Goal: Information Seeking & Learning: Learn about a topic

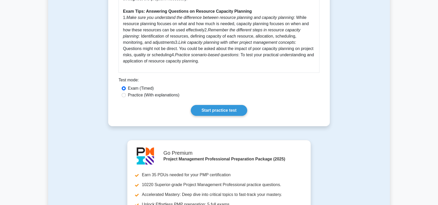
scroll to position [285, 0]
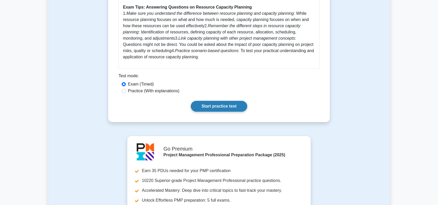
click at [228, 106] on link "Start practice test" at bounding box center [219, 106] width 56 height 11
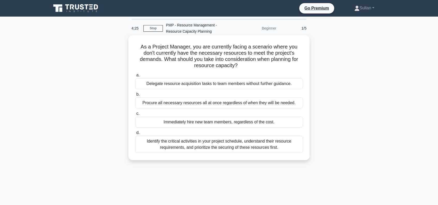
click at [224, 145] on div "Identify the critical activities in your project schedule, understand their res…" at bounding box center [219, 144] width 168 height 17
click at [135, 134] on input "d. Identify the critical activities in your project schedule, understand their …" at bounding box center [135, 132] width 0 height 3
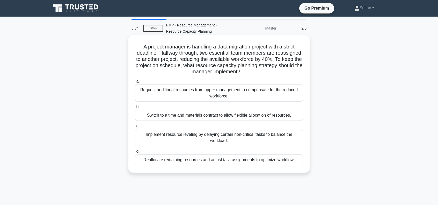
click at [227, 162] on div "Reallocate remaining resources and adjust task assignments to optimize workflow." at bounding box center [219, 159] width 168 height 11
click at [135, 153] on input "d. Reallocate remaining resources and adjust task assignments to optimize workf…" at bounding box center [135, 151] width 0 height 3
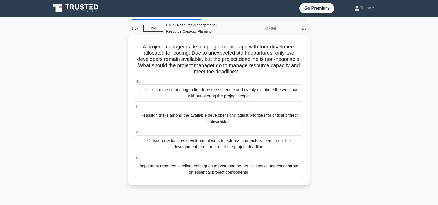
click at [221, 118] on div "Reassign tasks among the available developers and adjust priorities for critica…" at bounding box center [219, 118] width 168 height 17
click at [135, 108] on input "b. Reassign tasks among the available developers and adjust priorities for crit…" at bounding box center [135, 106] width 0 height 3
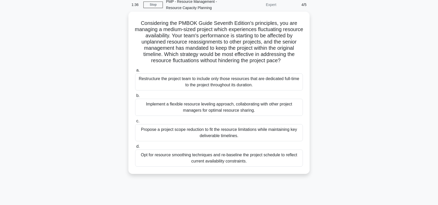
scroll to position [26, 0]
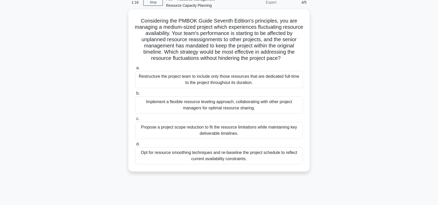
click at [200, 102] on div "Implement a flexible resource leveling approach, collaborating with other proje…" at bounding box center [219, 104] width 168 height 17
click at [135, 95] on input "b. Implement a flexible resource leveling approach, collaborating with other pr…" at bounding box center [135, 93] width 0 height 3
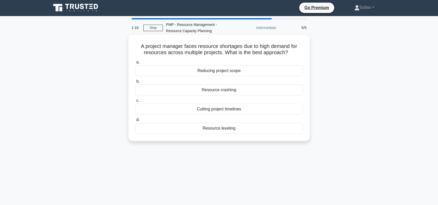
scroll to position [0, 0]
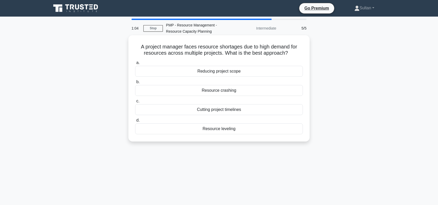
click at [221, 127] on div "Resource leveling" at bounding box center [219, 128] width 168 height 11
click at [135, 122] on input "d. Resource leveling" at bounding box center [135, 119] width 0 height 3
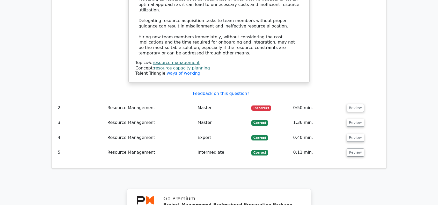
scroll to position [621, 0]
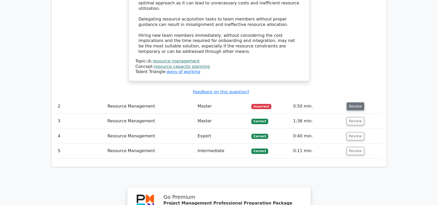
click at [352, 102] on button "Review" at bounding box center [355, 106] width 18 height 8
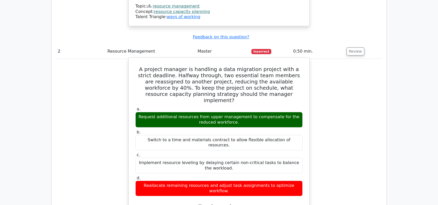
scroll to position [673, 0]
